Goal: Download file/media

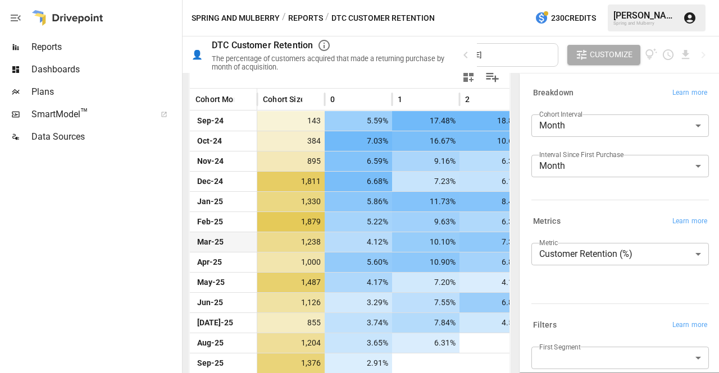
scroll to position [264, 0]
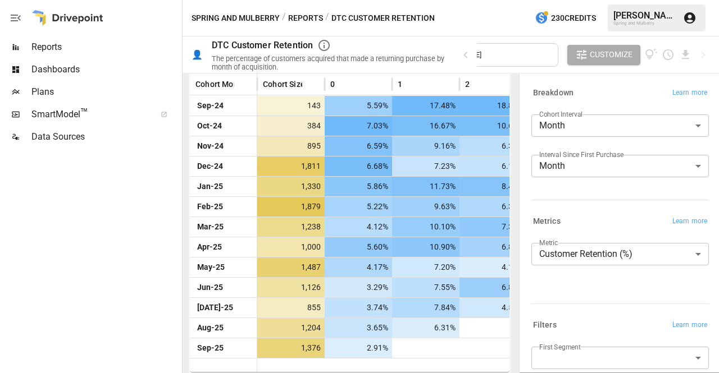
click at [518, 61] on div "Cohort Months [DATE] - [DATE]" at bounding box center [483, 55] width 152 height 24
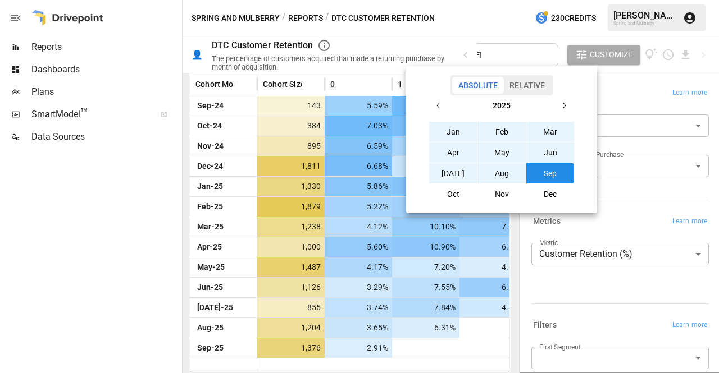
click at [515, 90] on button "Relative" at bounding box center [527, 85] width 48 height 17
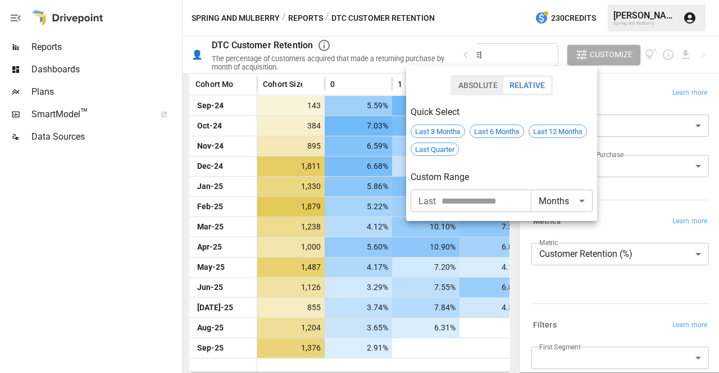
click at [462, 98] on div "Quick Select" at bounding box center [501, 107] width 182 height 25
click at [463, 90] on button "Absolute" at bounding box center [478, 85] width 52 height 17
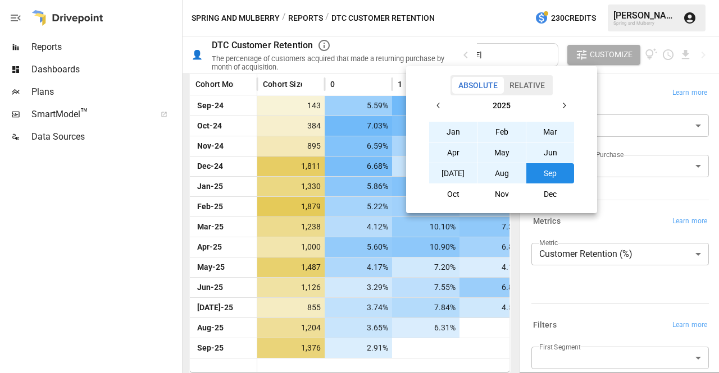
click at [435, 102] on icon "button" at bounding box center [438, 105] width 9 height 9
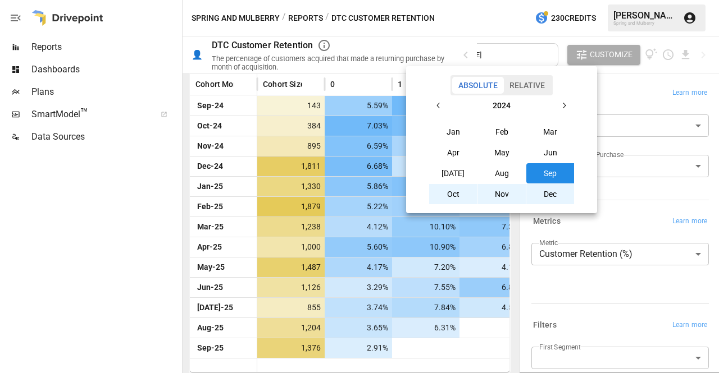
click at [435, 102] on icon "button" at bounding box center [438, 105] width 9 height 9
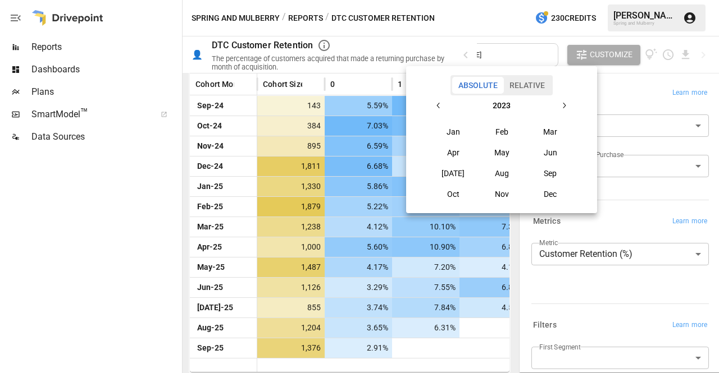
click at [435, 102] on icon "button" at bounding box center [438, 105] width 9 height 9
click at [454, 130] on button "Jan" at bounding box center [453, 132] width 48 height 20
click at [558, 104] on button "button" at bounding box center [564, 105] width 20 height 20
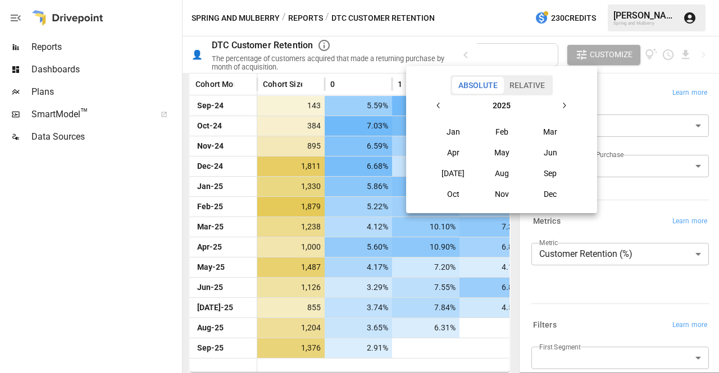
click at [558, 104] on button "button" at bounding box center [564, 105] width 20 height 20
drag, startPoint x: 431, startPoint y: 108, endPoint x: 441, endPoint y: 105, distance: 10.5
click at [441, 105] on button "button" at bounding box center [438, 105] width 20 height 20
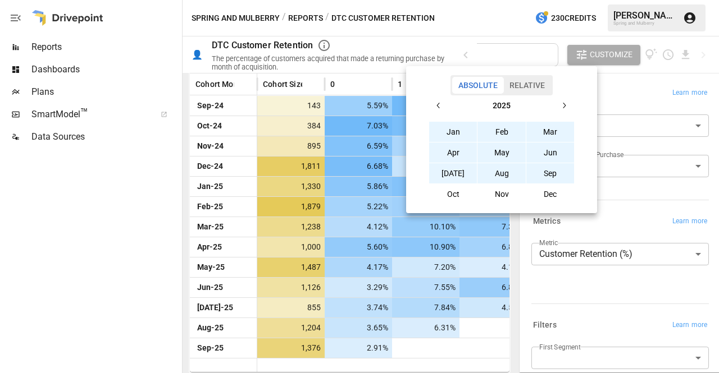
click at [561, 175] on button "Sep" at bounding box center [550, 173] width 48 height 20
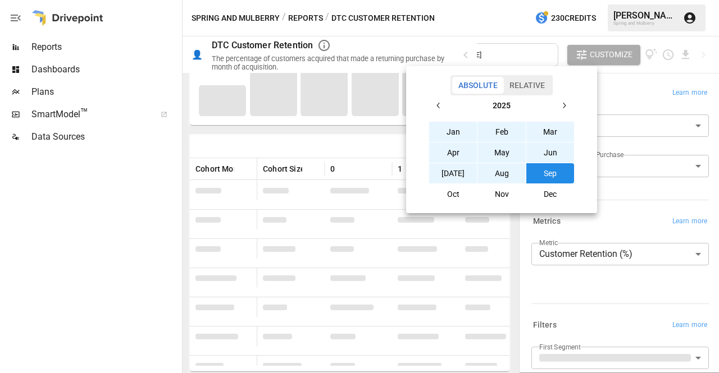
scroll to position [179, 0]
click at [471, 17] on div at bounding box center [359, 186] width 719 height 373
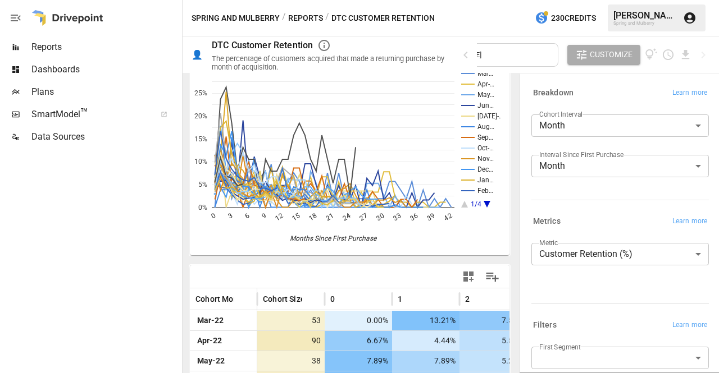
scroll to position [0, 0]
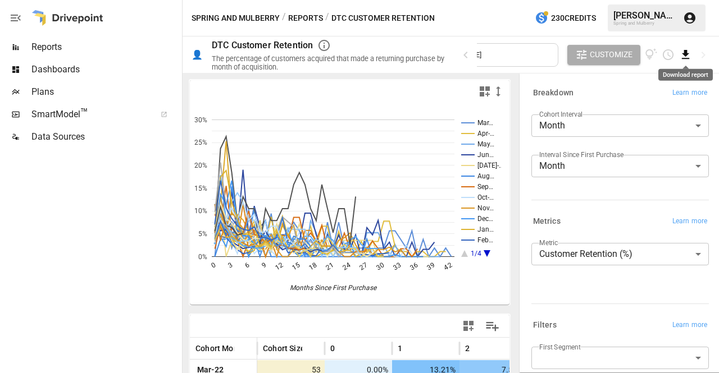
click at [688, 58] on icon "Download report" at bounding box center [685, 54] width 7 height 9
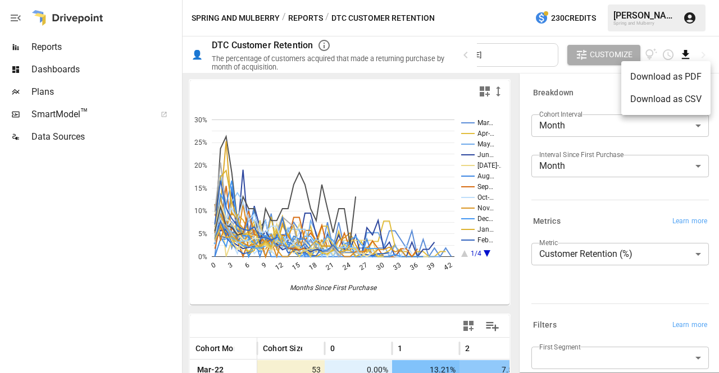
click at [654, 99] on li "Download as CSV" at bounding box center [665, 99] width 89 height 22
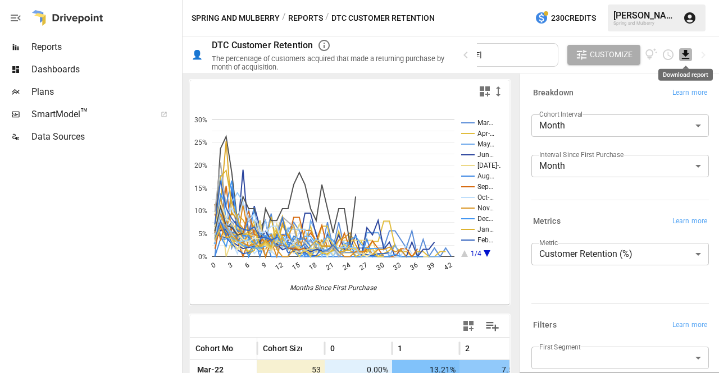
click at [688, 54] on icon "Download report" at bounding box center [685, 54] width 13 height 13
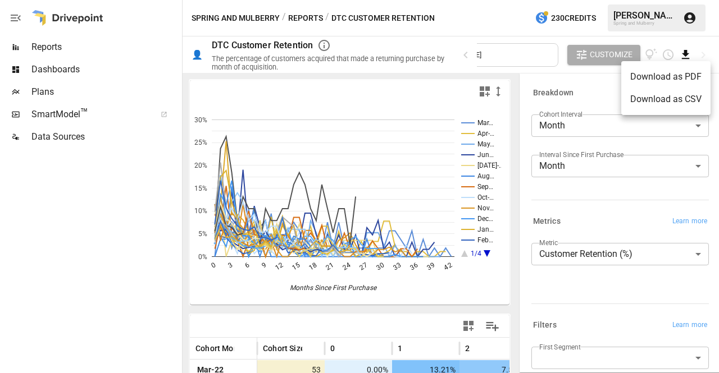
click at [655, 98] on li "Download as CSV" at bounding box center [665, 99] width 89 height 22
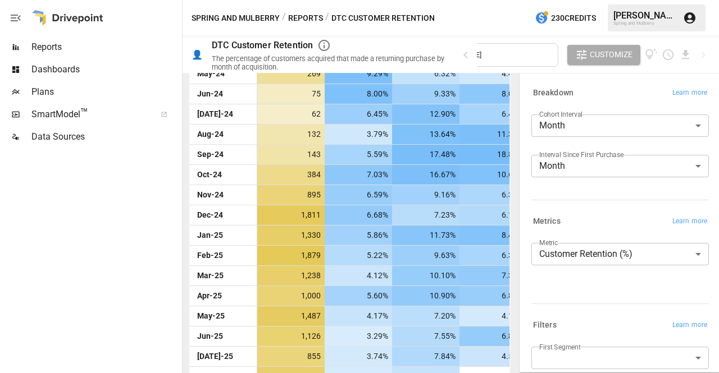
scroll to position [871, 0]
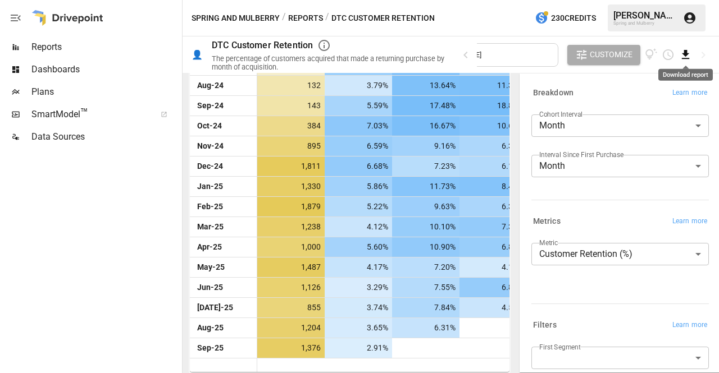
click at [684, 54] on icon "Download report" at bounding box center [685, 54] width 7 height 9
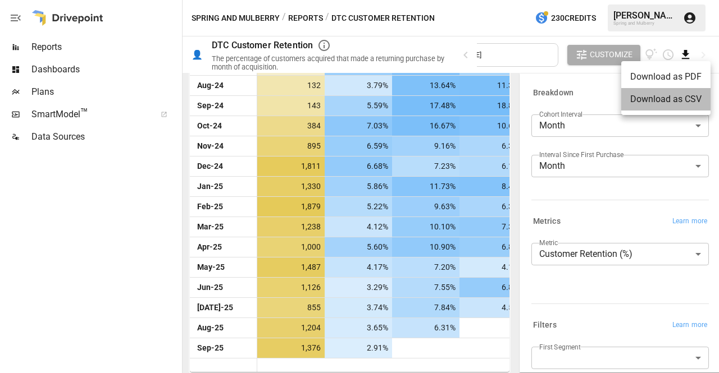
click at [652, 101] on li "Download as CSV" at bounding box center [665, 99] width 89 height 22
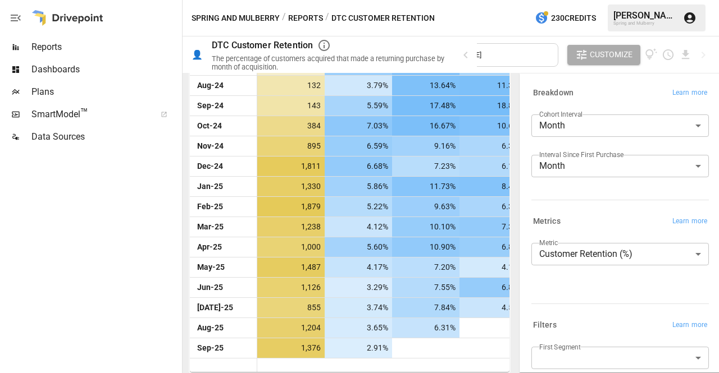
click at [715, 26] on div "Spring and Mulberry / Reports / DTC Customer Retention 230 Credits [PERSON_NAME…" at bounding box center [450, 18] width 536 height 36
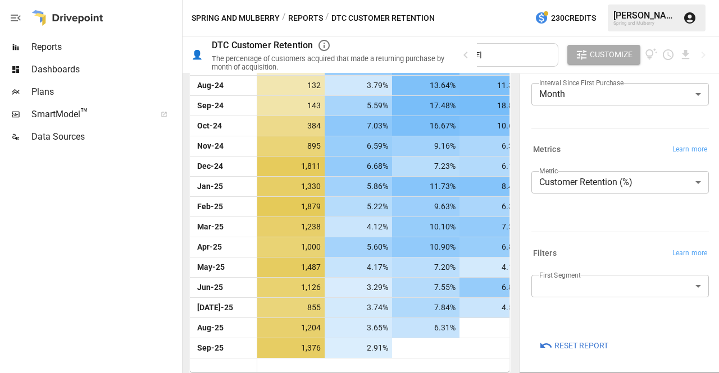
click at [588, 168] on div "**********" at bounding box center [618, 197] width 182 height 61
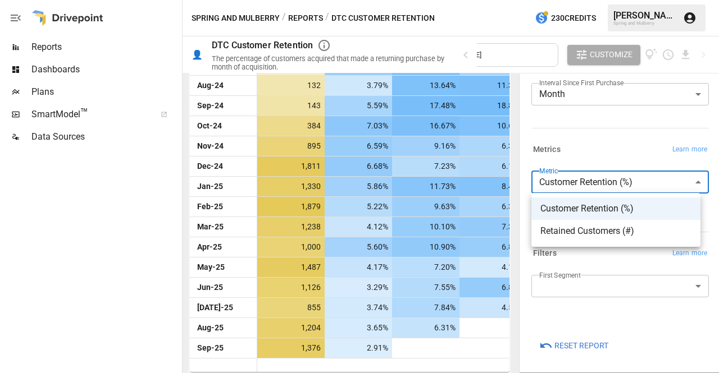
click at [577, 0] on body "Reports Dashboards Plans SmartModel ™ Data Sources Spring and Mulberry / Report…" at bounding box center [359, 0] width 719 height 0
click at [577, 182] on div at bounding box center [359, 186] width 719 height 373
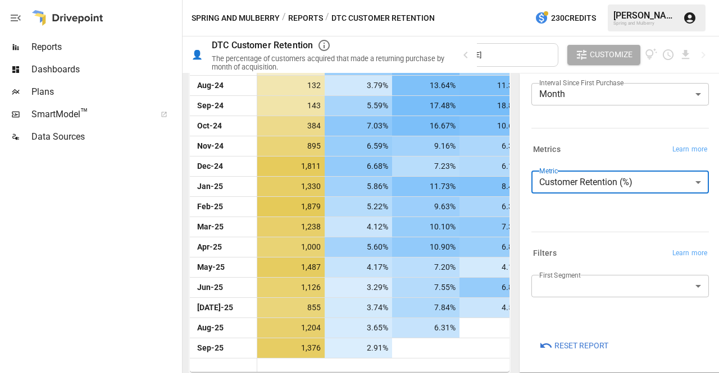
click at [576, 0] on body "Reports Dashboards Plans SmartModel ™ Data Sources Spring and Mulberry / Report…" at bounding box center [359, 0] width 719 height 0
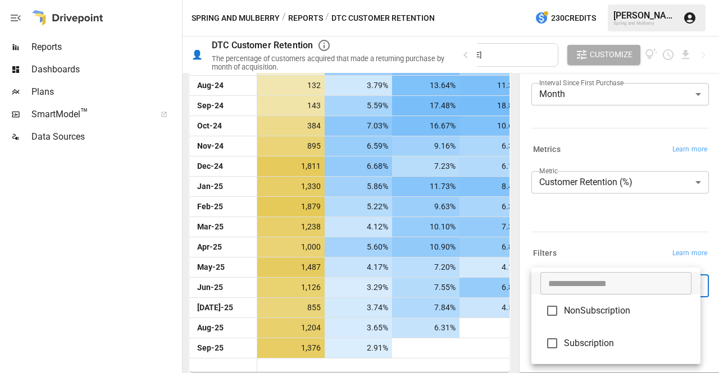
click at [576, 281] on input "text" at bounding box center [615, 283] width 151 height 22
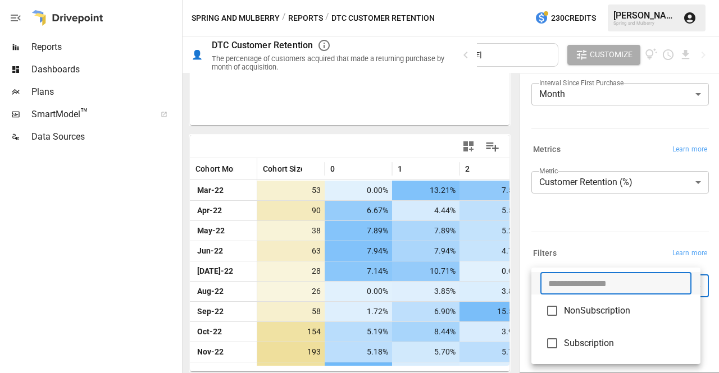
click at [625, 250] on div at bounding box center [359, 186] width 719 height 373
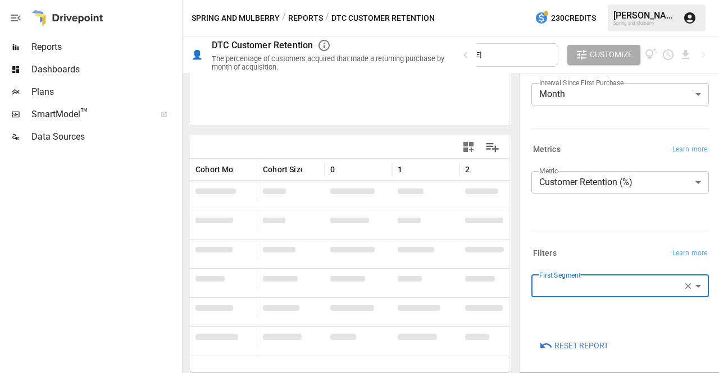
scroll to position [173, 0]
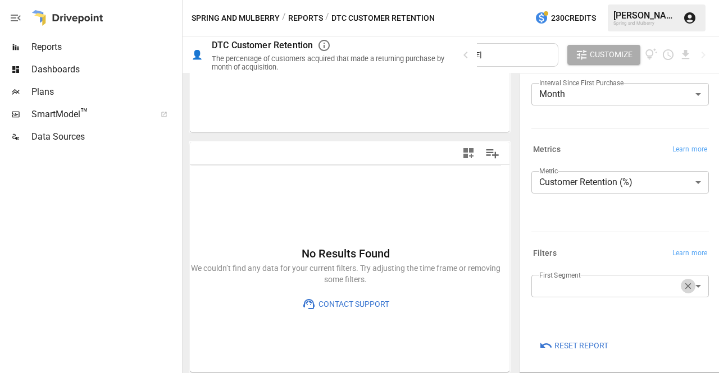
click at [683, 286] on icon "button" at bounding box center [688, 286] width 10 height 10
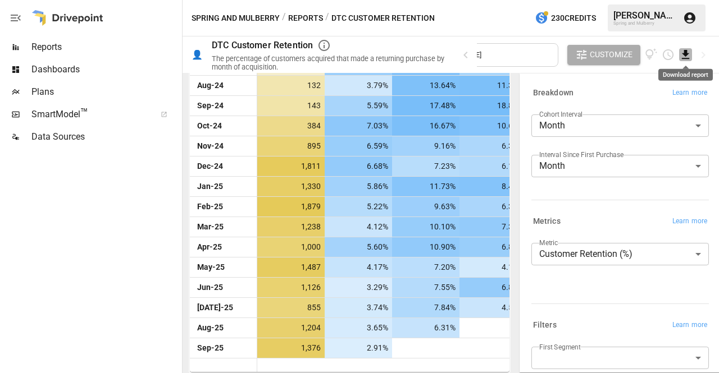
click at [689, 58] on icon "Download report" at bounding box center [685, 54] width 13 height 13
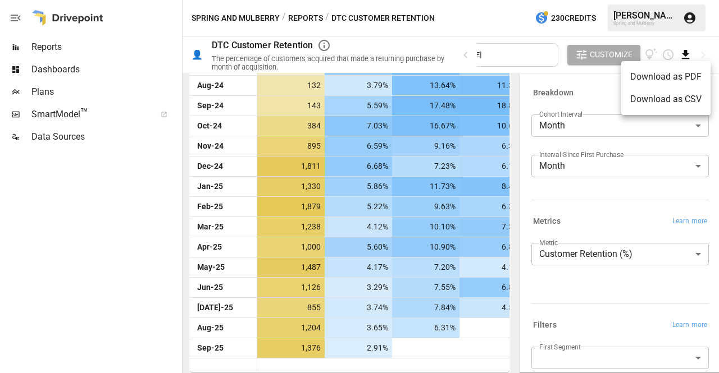
click at [675, 95] on li "Download as CSV" at bounding box center [665, 99] width 89 height 22
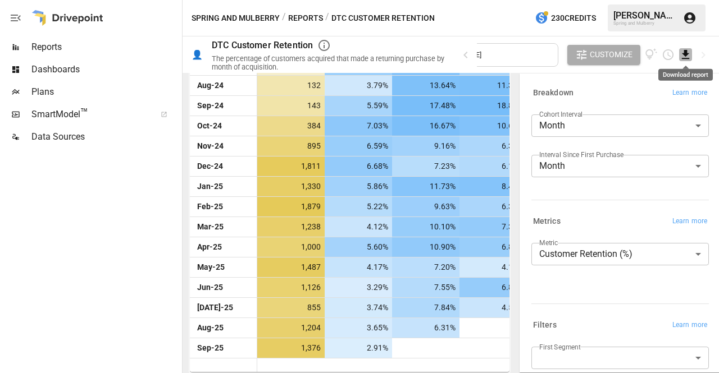
click at [684, 54] on icon "Download report" at bounding box center [685, 54] width 7 height 9
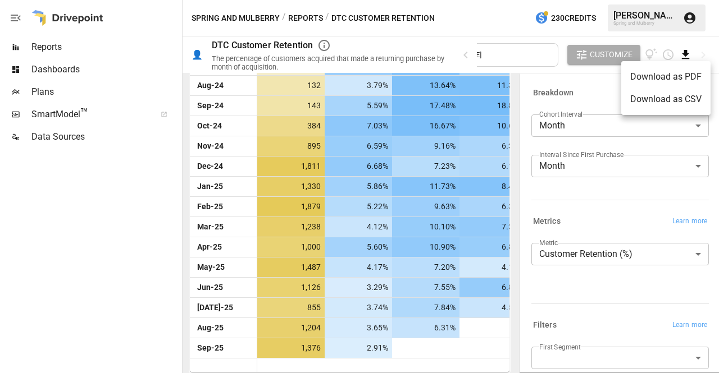
click at [668, 98] on li "Download as CSV" at bounding box center [665, 99] width 89 height 22
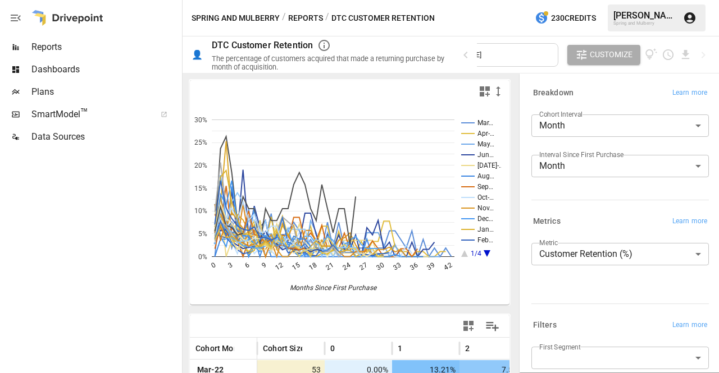
click at [290, 21] on button "Reports" at bounding box center [305, 18] width 35 height 14
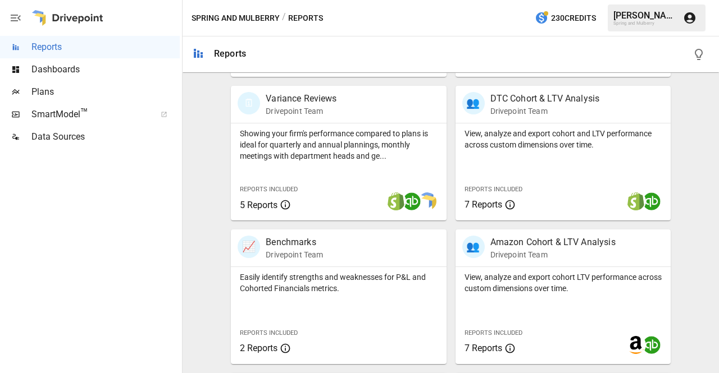
scroll to position [496, 0]
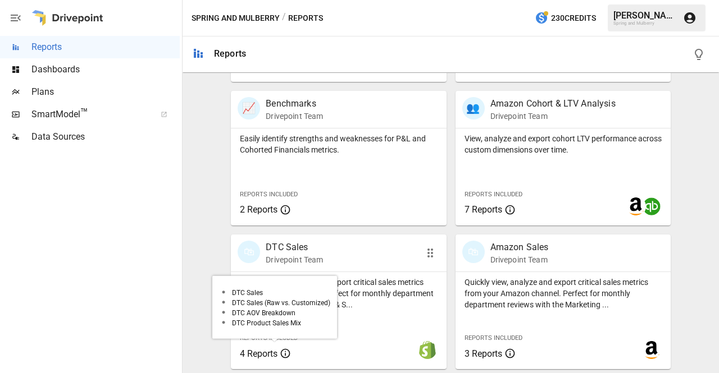
click at [265, 354] on span "4 Reports" at bounding box center [259, 354] width 38 height 11
click at [267, 354] on span "4 Reports" at bounding box center [259, 354] width 38 height 11
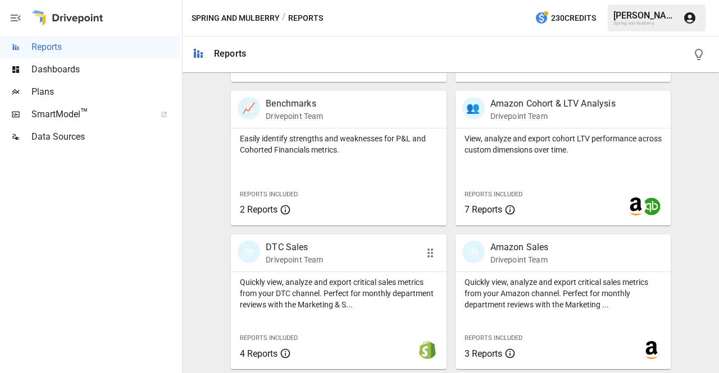
click at [350, 253] on div "🛍 DTC Sales Drivepoint Team" at bounding box center [322, 253] width 168 height 25
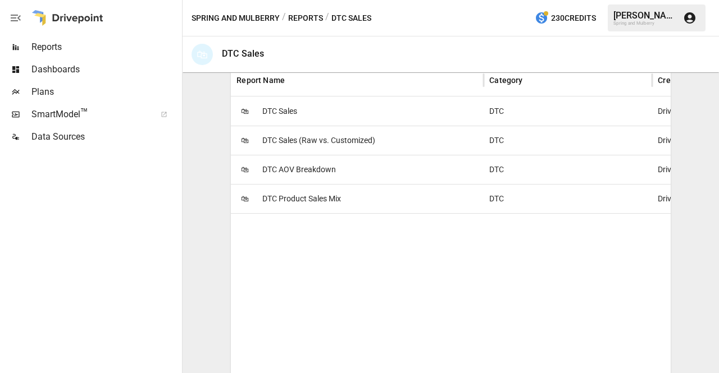
scroll to position [238, 0]
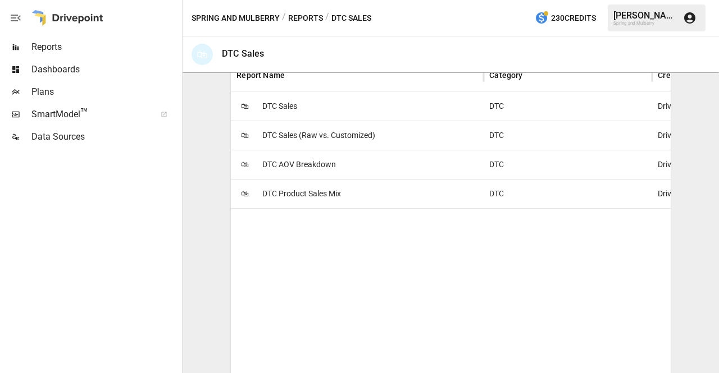
click at [284, 166] on span "DTC AOV Breakdown" at bounding box center [299, 164] width 74 height 29
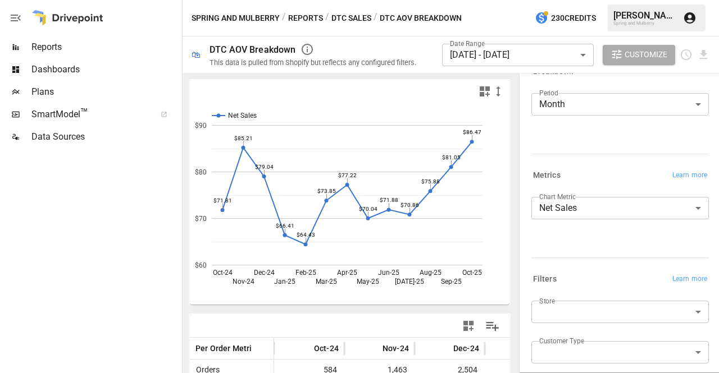
scroll to position [173, 0]
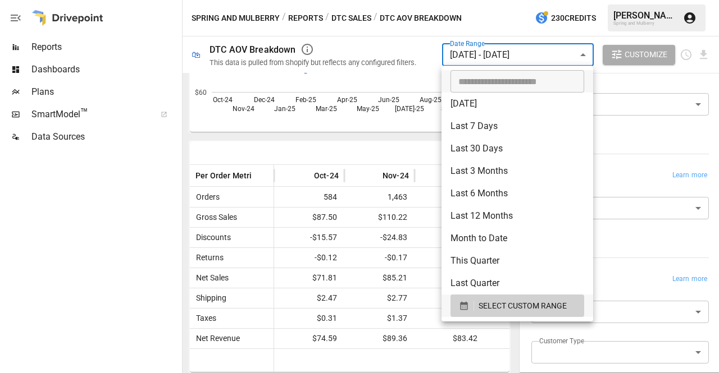
click at [536, 0] on body "Reports Dashboards Plans SmartModel ™ Data Sources Spring and Mulberry / Report…" at bounding box center [359, 0] width 719 height 0
type input "**********"
click at [493, 85] on input "**********" at bounding box center [513, 81] width 126 height 22
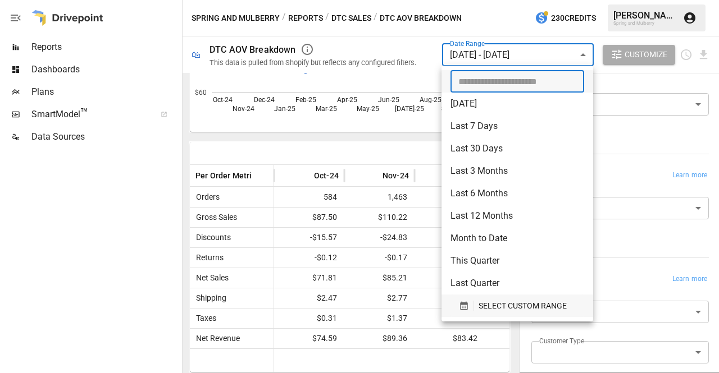
click at [492, 311] on span "SELECT CUSTOM RANGE" at bounding box center [522, 306] width 88 height 14
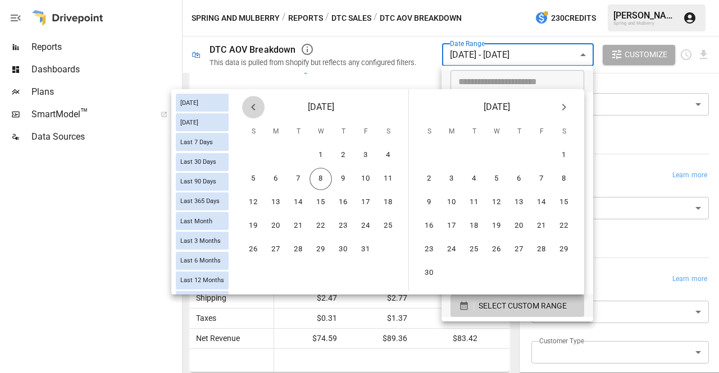
click at [253, 113] on icon "Previous month" at bounding box center [252, 107] width 13 height 13
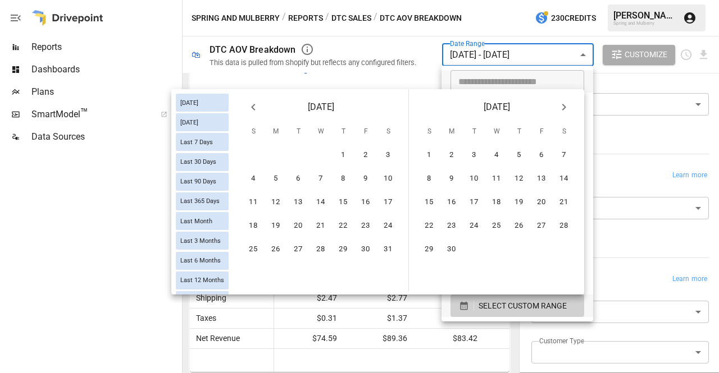
click at [253, 113] on icon "Previous month" at bounding box center [252, 107] width 13 height 13
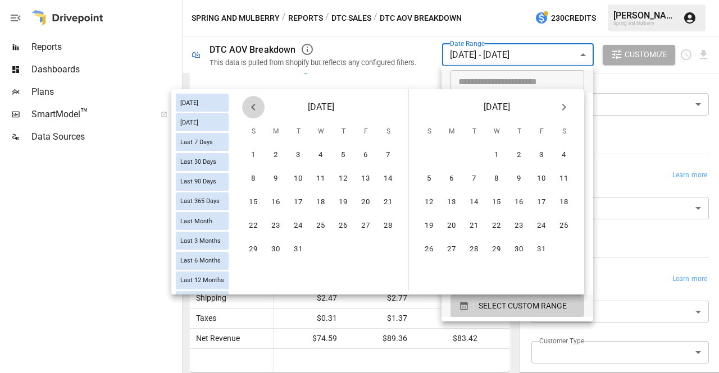
click at [253, 113] on icon "Previous month" at bounding box center [252, 107] width 13 height 13
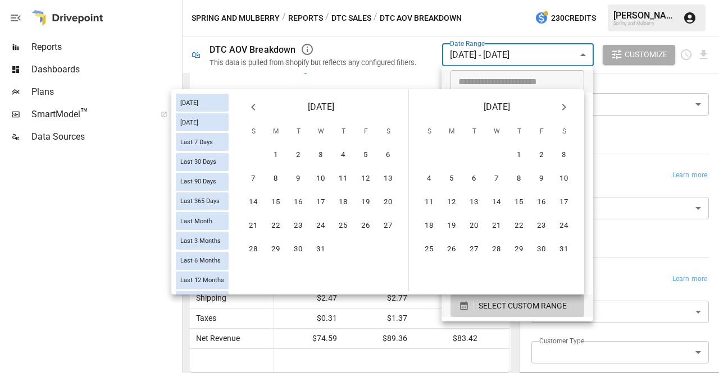
click at [253, 113] on icon "Previous month" at bounding box center [252, 107] width 13 height 13
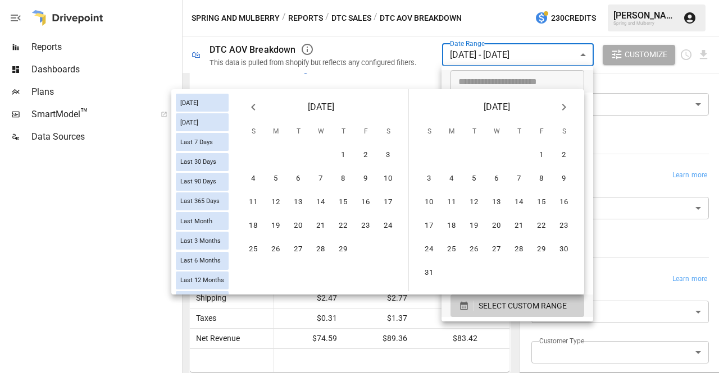
click at [253, 113] on icon "Previous month" at bounding box center [252, 107] width 13 height 13
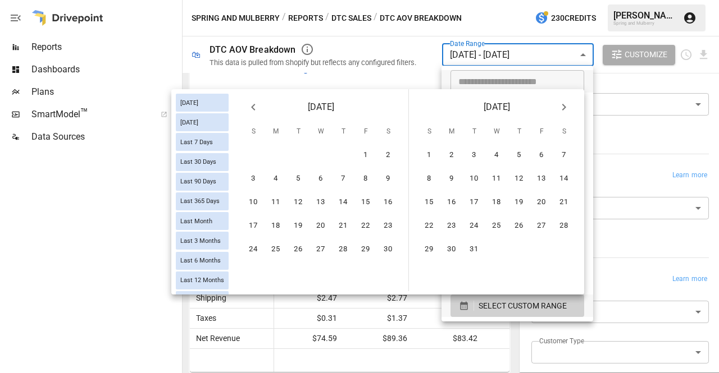
click at [253, 113] on icon "Previous month" at bounding box center [252, 107] width 13 height 13
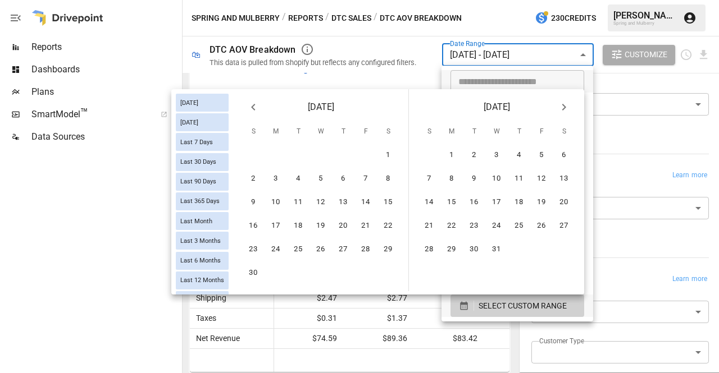
click at [253, 113] on icon "Previous month" at bounding box center [252, 107] width 13 height 13
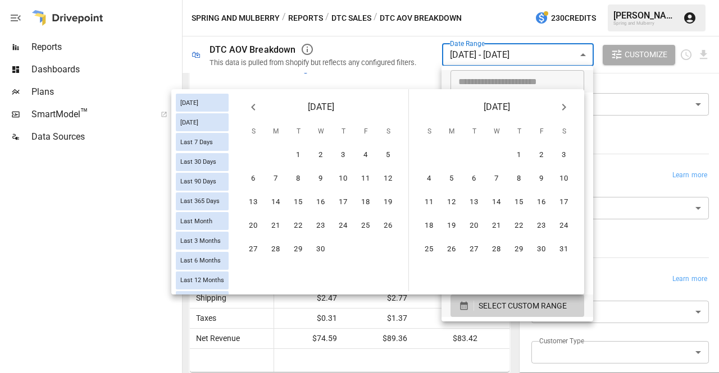
click at [253, 113] on icon "Previous month" at bounding box center [252, 107] width 13 height 13
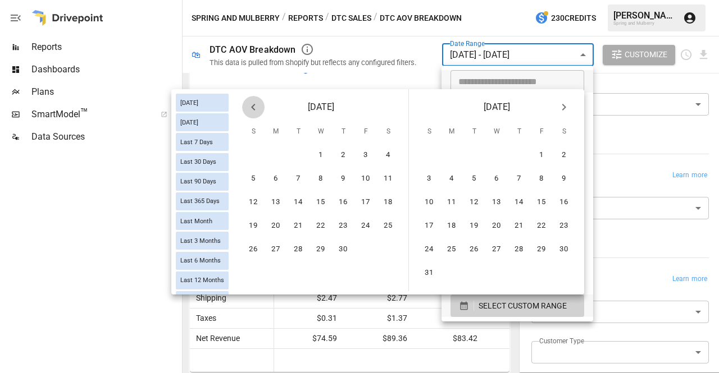
click at [253, 113] on icon "Previous month" at bounding box center [252, 107] width 13 height 13
click at [472, 154] on button "1" at bounding box center [474, 155] width 22 height 22
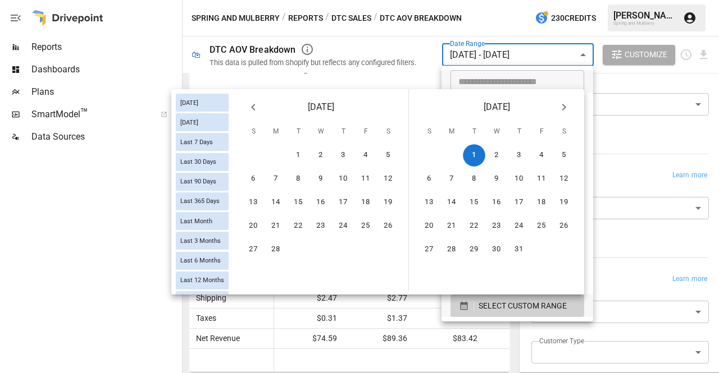
click at [411, 47] on div at bounding box center [359, 186] width 719 height 373
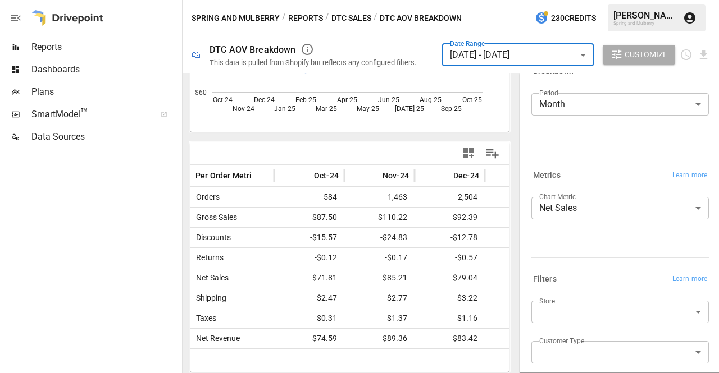
click at [475, 0] on body "Reports Dashboards Plans SmartModel ™ Data Sources Spring and Mulberry / Report…" at bounding box center [359, 0] width 719 height 0
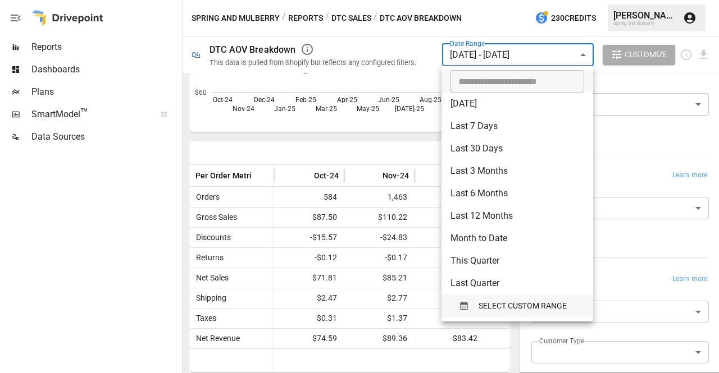
click at [492, 308] on span "SELECT CUSTOM RANGE" at bounding box center [522, 306] width 88 height 14
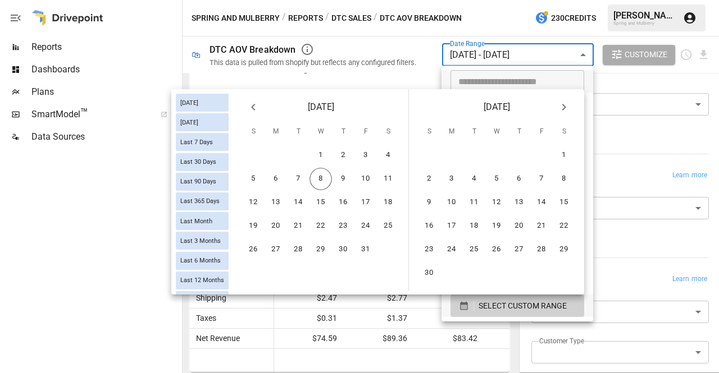
click at [484, 56] on div at bounding box center [359, 186] width 719 height 373
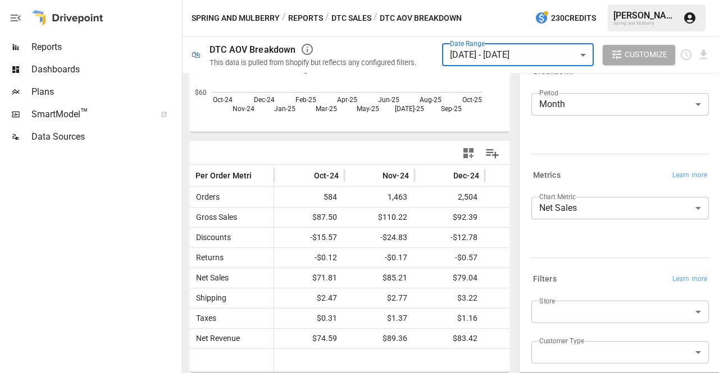
click at [492, 0] on body "Reports Dashboards Plans SmartModel ™ Data Sources Spring and Mulberry / Report…" at bounding box center [359, 0] width 719 height 0
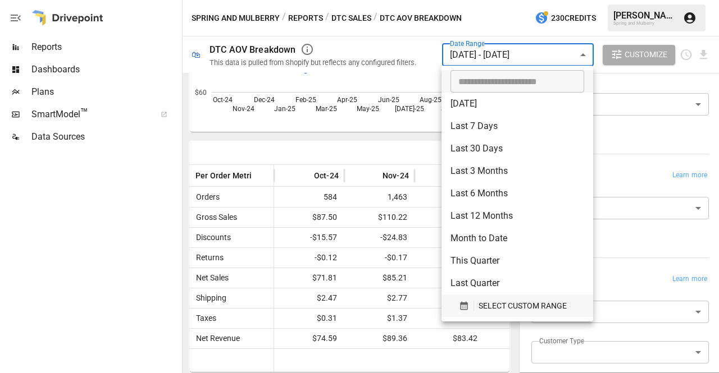
click at [490, 300] on span "SELECT CUSTOM RANGE" at bounding box center [522, 306] width 88 height 14
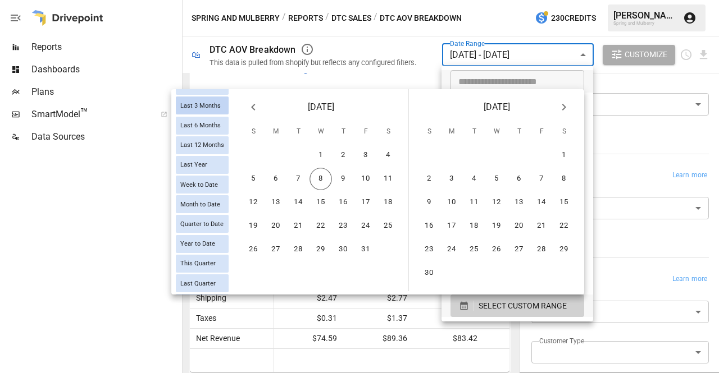
scroll to position [157, 0]
click at [253, 107] on icon "Previous month" at bounding box center [252, 107] width 13 height 13
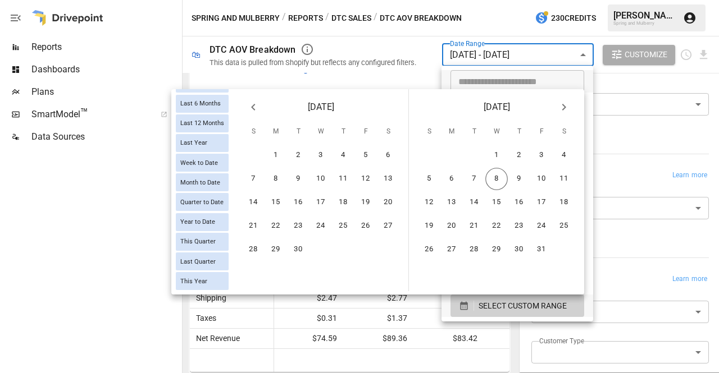
click at [253, 107] on icon "Previous month" at bounding box center [252, 107] width 13 height 13
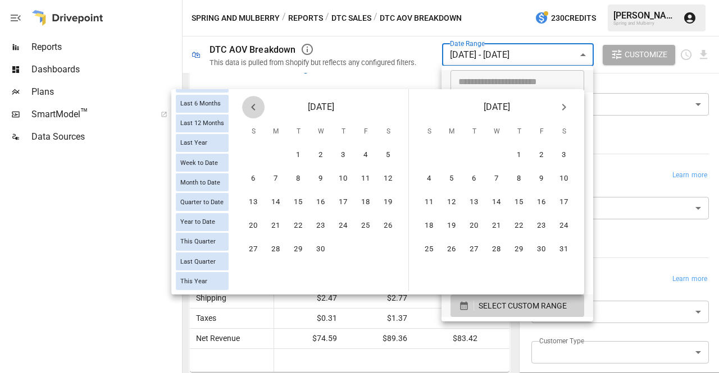
click at [253, 107] on icon "Previous month" at bounding box center [252, 107] width 13 height 13
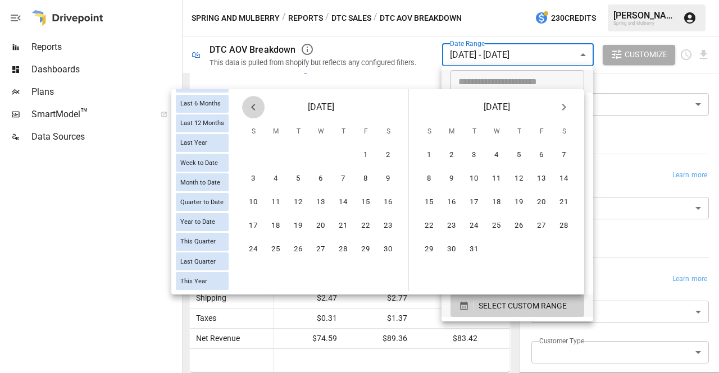
click at [253, 107] on icon "Previous month" at bounding box center [252, 107] width 13 height 13
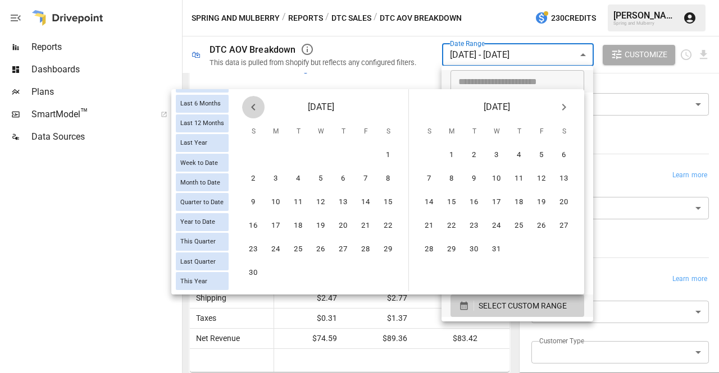
click at [253, 107] on icon "Previous month" at bounding box center [252, 107] width 13 height 13
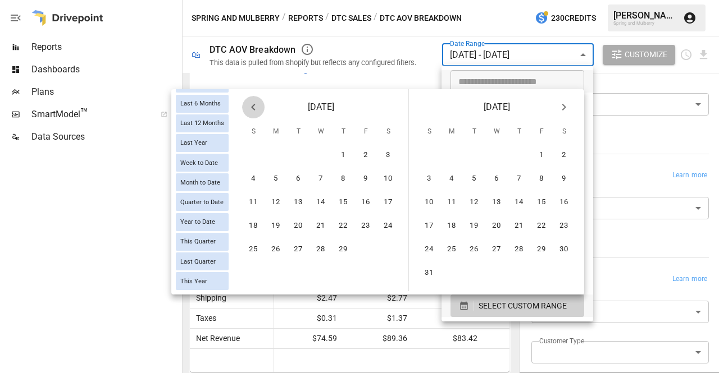
click at [253, 107] on icon "Previous month" at bounding box center [252, 107] width 13 height 13
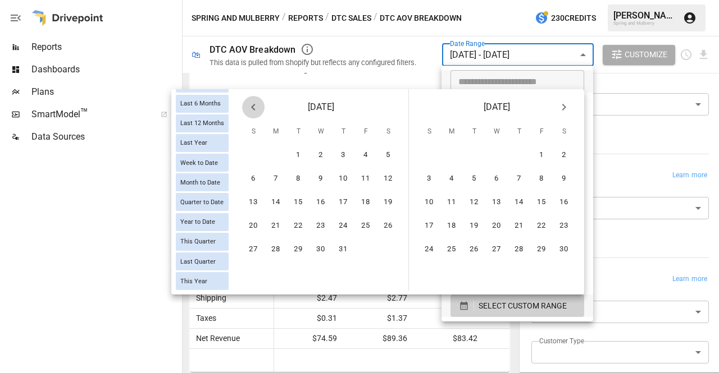
click at [253, 107] on icon "Previous month" at bounding box center [252, 107] width 13 height 13
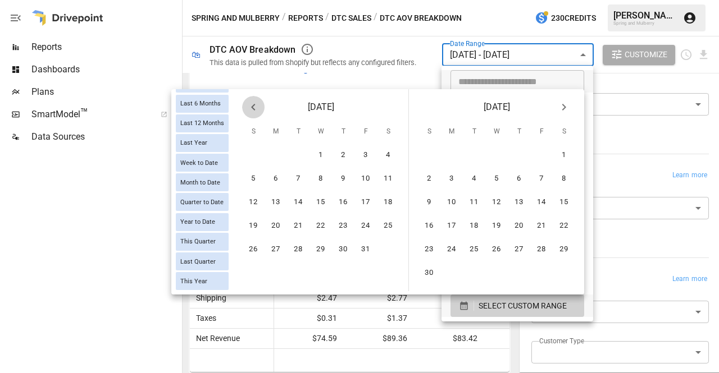
click at [253, 107] on icon "Previous month" at bounding box center [252, 107] width 13 height 13
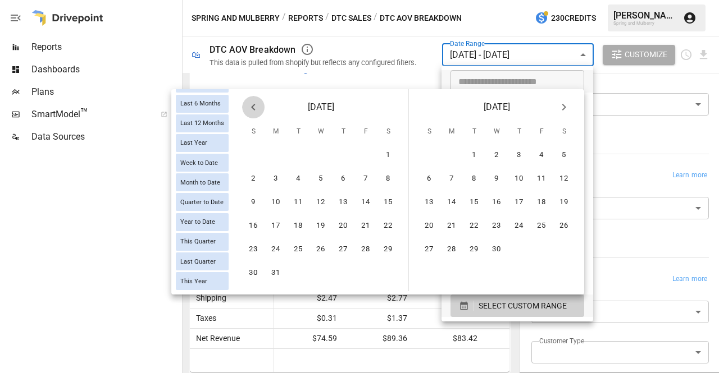
click at [253, 107] on icon "Previous month" at bounding box center [252, 107] width 13 height 13
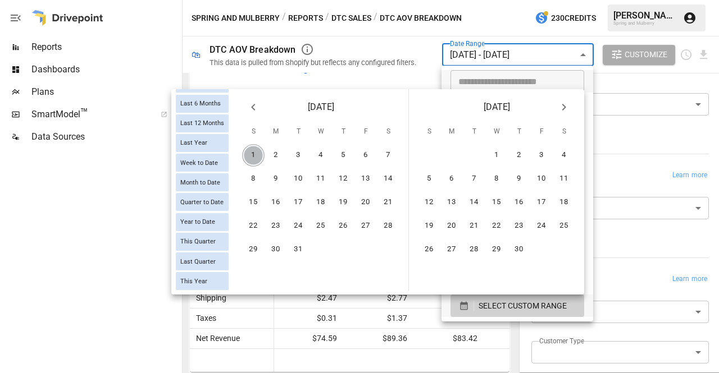
click at [256, 151] on button "1" at bounding box center [253, 155] width 22 height 22
click at [564, 107] on icon "Next month" at bounding box center [563, 107] width 13 height 13
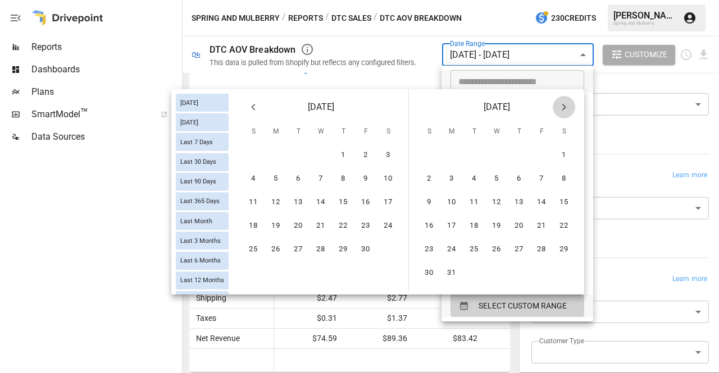
click at [564, 107] on icon "Next month" at bounding box center [563, 107] width 13 height 13
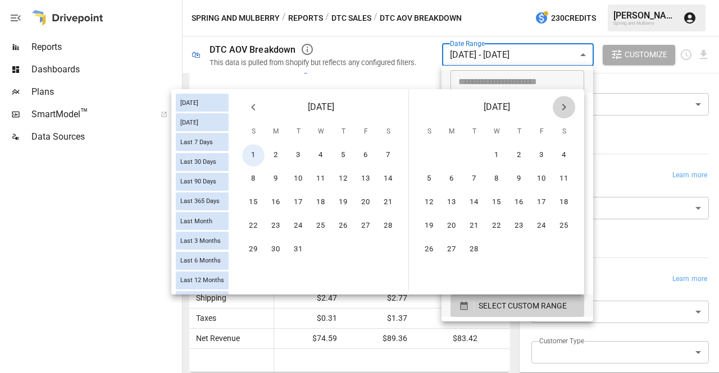
click at [564, 107] on icon "Next month" at bounding box center [563, 107] width 13 height 13
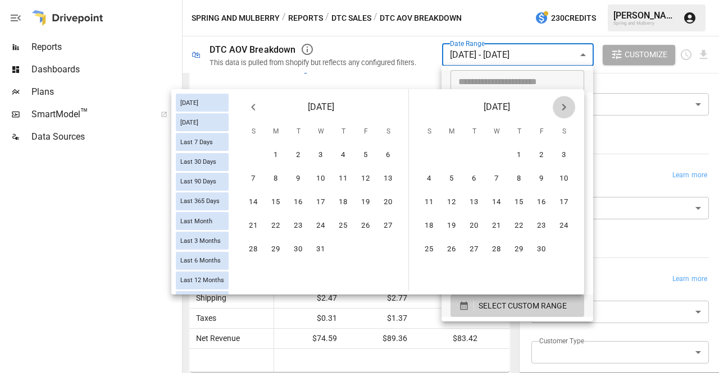
click at [564, 107] on icon "Next month" at bounding box center [563, 107] width 13 height 13
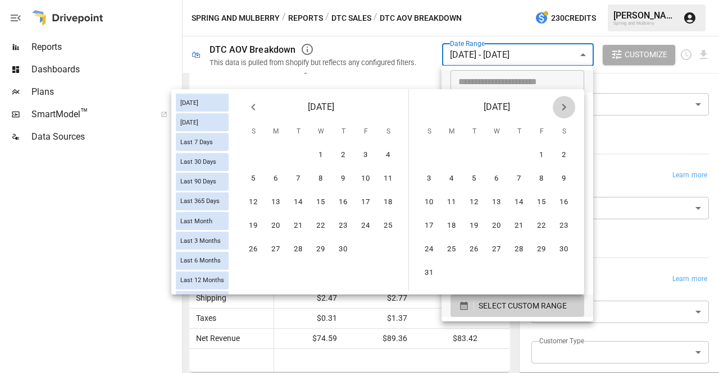
click at [564, 107] on icon "Next month" at bounding box center [563, 107] width 13 height 13
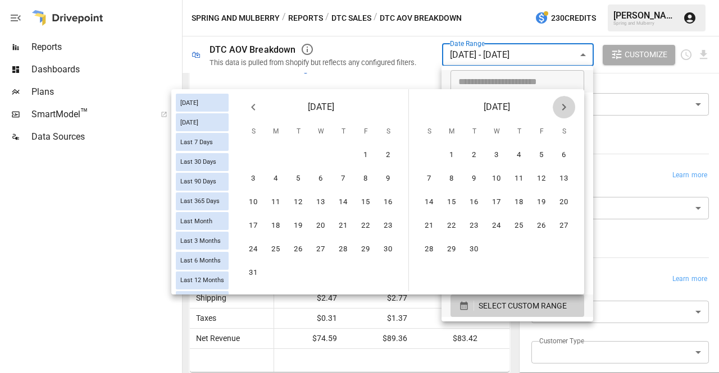
click at [564, 107] on icon "Next month" at bounding box center [563, 107] width 13 height 13
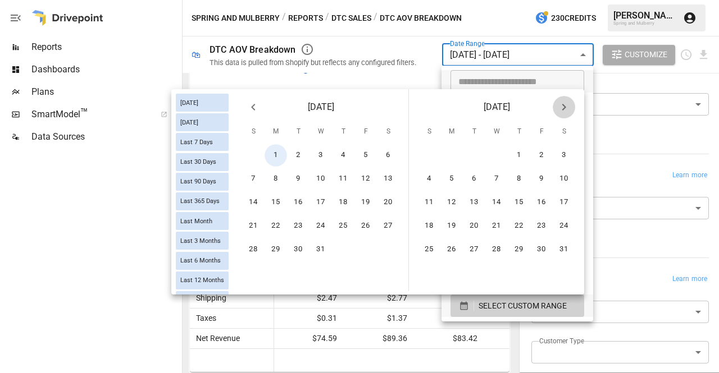
click at [564, 107] on icon "Next month" at bounding box center [563, 107] width 13 height 13
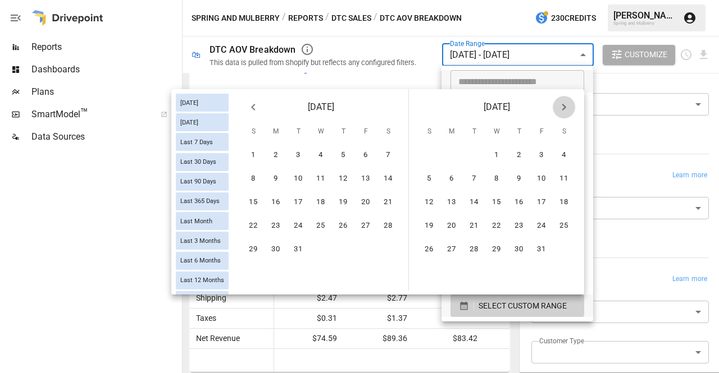
click at [564, 107] on icon "Next month" at bounding box center [563, 107] width 13 height 13
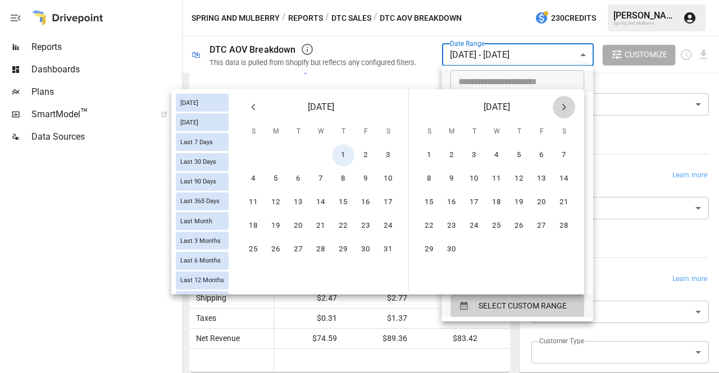
click at [564, 107] on icon "Next month" at bounding box center [563, 107] width 13 height 13
click at [475, 249] on button "30" at bounding box center [474, 250] width 22 height 22
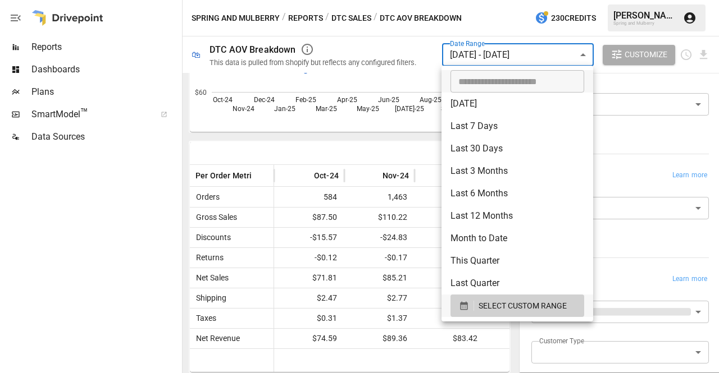
scroll to position [179, 0]
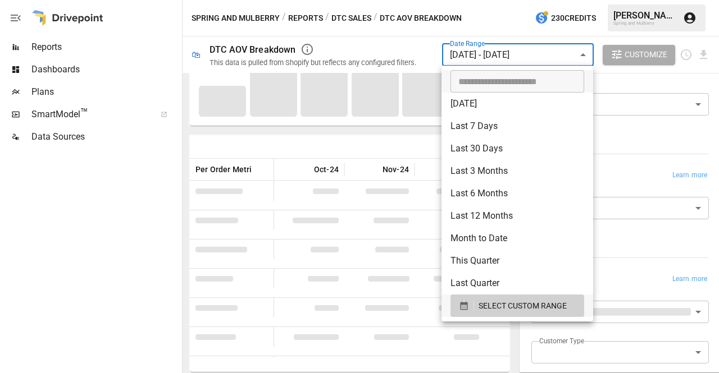
click at [503, 17] on div at bounding box center [359, 186] width 719 height 373
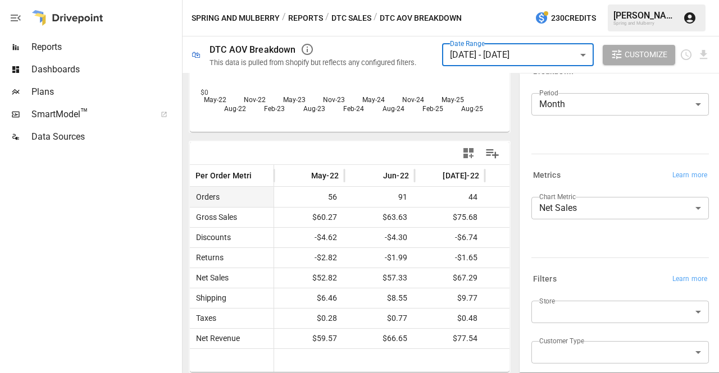
scroll to position [0, 0]
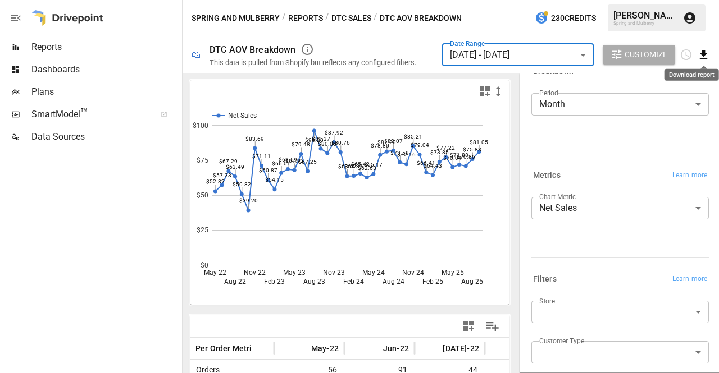
click at [702, 53] on icon "Download report" at bounding box center [703, 54] width 7 height 9
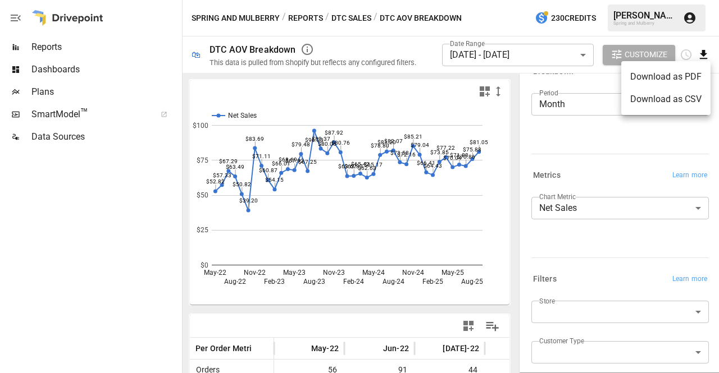
click at [663, 99] on li "Download as CSV" at bounding box center [665, 99] width 89 height 22
